Goal: Task Accomplishment & Management: Complete application form

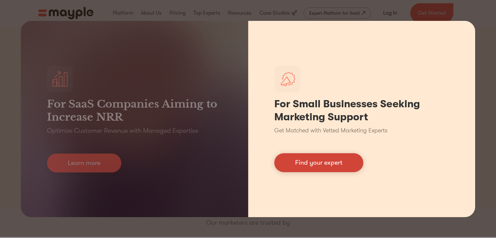
click at [297, 161] on link "Find your expert" at bounding box center [318, 162] width 89 height 19
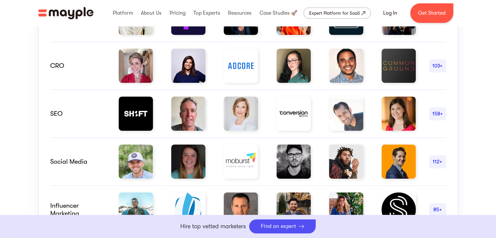
scroll to position [461, 0]
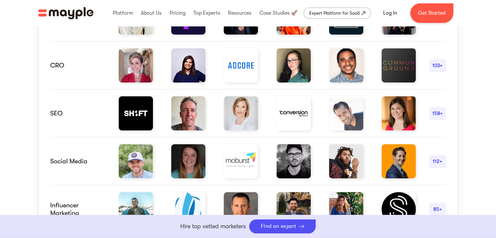
click at [195, 114] on img at bounding box center [188, 113] width 34 height 34
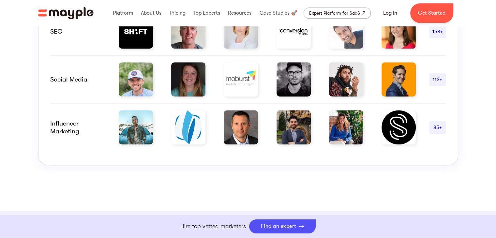
scroll to position [543, 0]
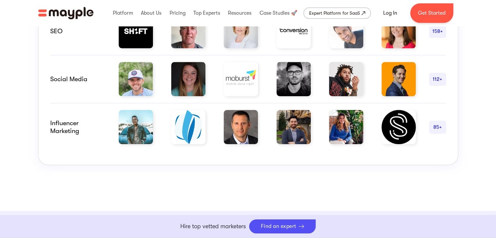
click at [439, 127] on div "85+" at bounding box center [437, 127] width 17 height 8
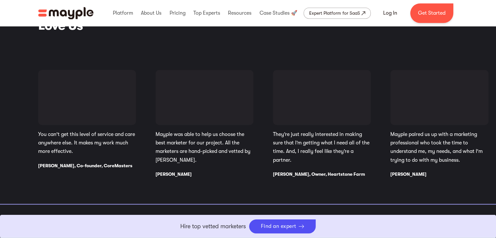
click at [374, 92] on div "You can't get this level of service and care anywhere else. It makes my work mu…" at bounding box center [264, 123] width 453 height 107
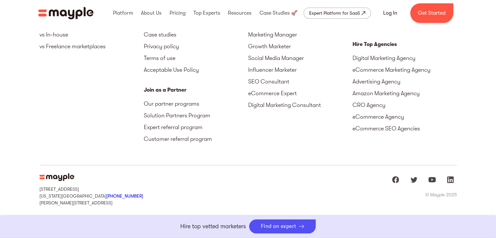
scroll to position [3005, 0]
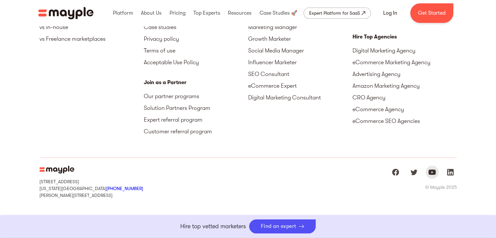
click at [434, 170] on img "Mayple at Youtube" at bounding box center [432, 172] width 8 height 8
click at [453, 170] on img "Mayple at LinkedIn" at bounding box center [451, 172] width 8 height 8
click at [397, 172] on img "Mayple at Facebook" at bounding box center [396, 172] width 8 height 8
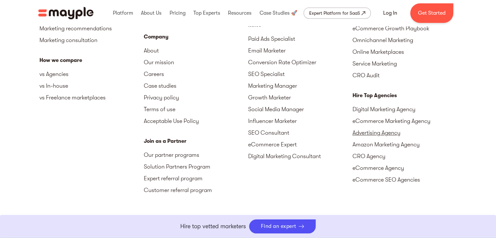
scroll to position [2946, 0]
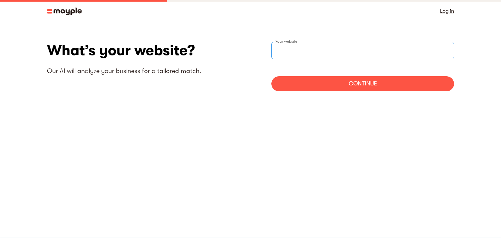
click at [290, 59] on input "websiteStep" at bounding box center [362, 51] width 183 height 18
type input "https://amazon.in"
click at [330, 84] on div "Continue" at bounding box center [362, 83] width 183 height 15
